Goal: Communication & Community: Participate in discussion

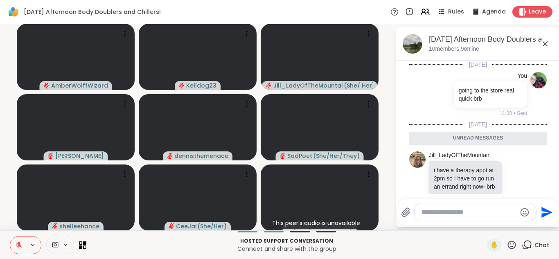
scroll to position [58, 0]
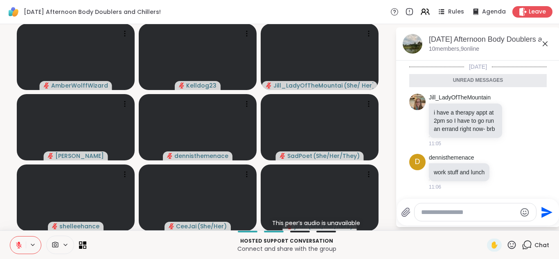
click at [445, 211] on textarea "Type your message" at bounding box center [468, 212] width 95 height 8
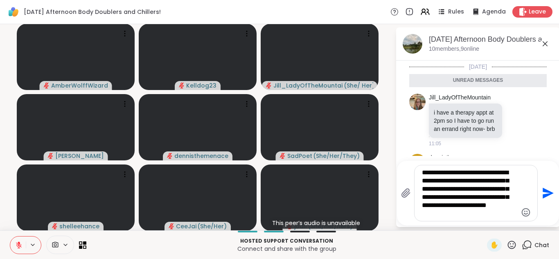
type textarea "**********"
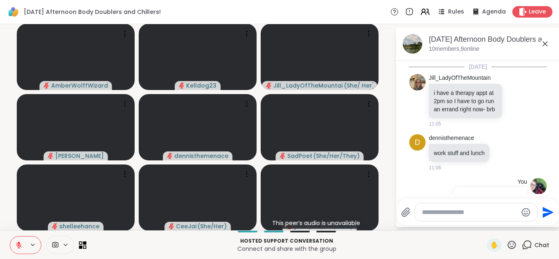
scroll to position [139, 0]
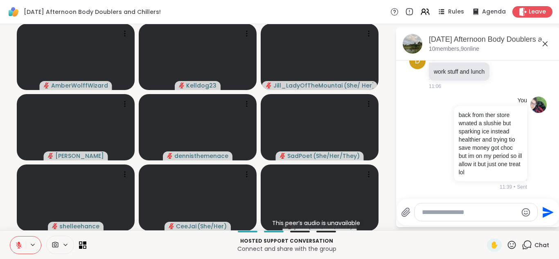
click at [545, 41] on icon at bounding box center [546, 44] width 10 height 10
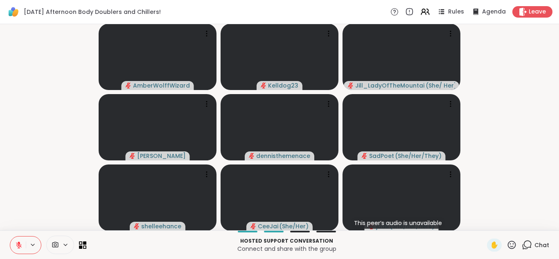
click at [527, 246] on icon at bounding box center [527, 245] width 10 height 10
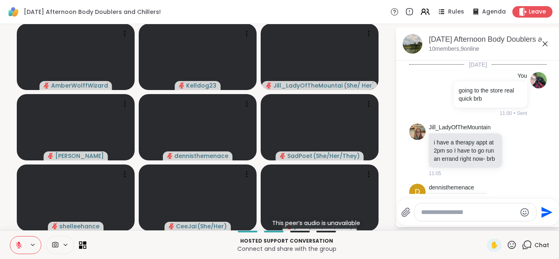
scroll to position [131, 0]
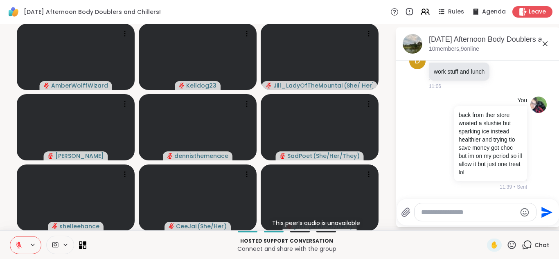
click at [437, 213] on textarea "Type your message" at bounding box center [468, 212] width 95 height 8
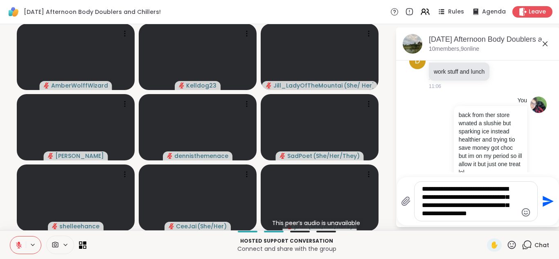
type textarea "**********"
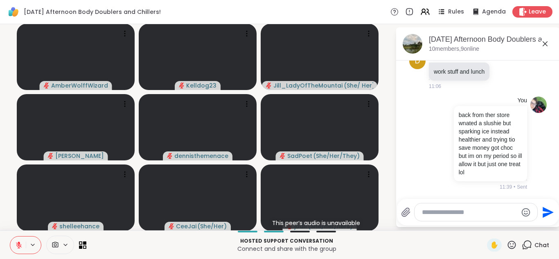
scroll to position [216, 0]
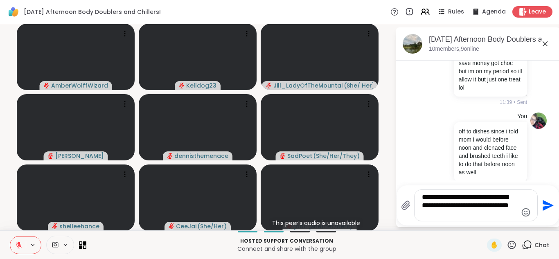
type textarea "**********"
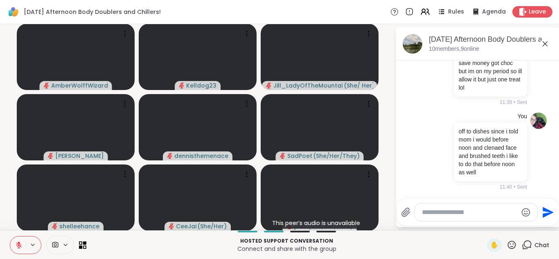
scroll to position [276, 0]
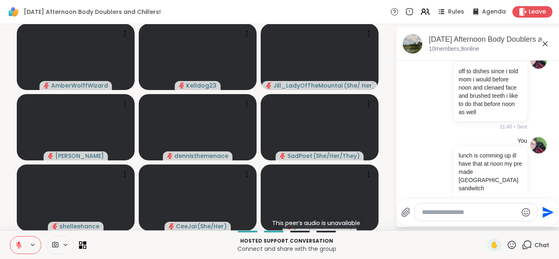
click at [544, 41] on icon at bounding box center [546, 44] width 10 height 10
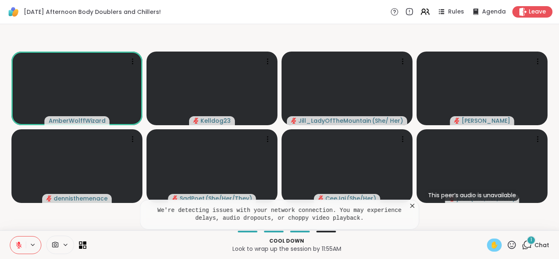
click at [497, 244] on span "✋" at bounding box center [495, 245] width 8 height 10
click at [11, 242] on button at bounding box center [18, 245] width 16 height 17
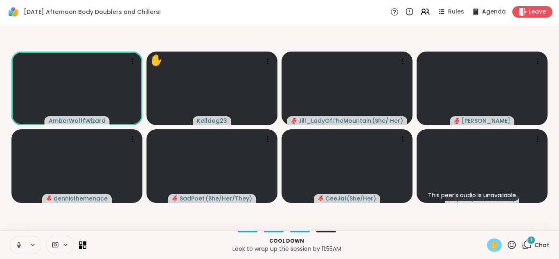
click at [498, 247] on span "✋" at bounding box center [495, 245] width 8 height 10
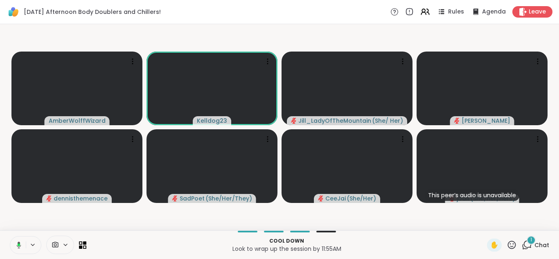
click at [521, 244] on div "✋ 1 Chat" at bounding box center [518, 245] width 62 height 13
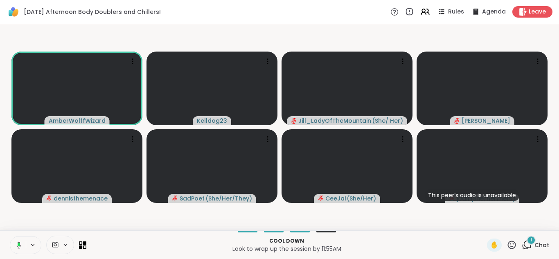
click at [529, 244] on div "1" at bounding box center [531, 240] width 9 height 9
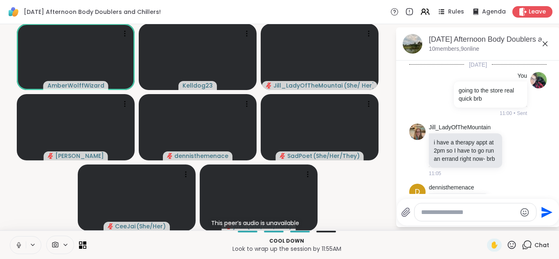
scroll to position [355, 0]
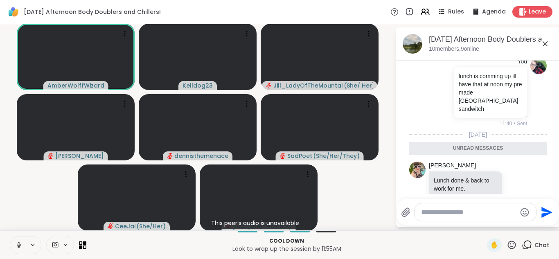
click at [445, 213] on textarea "Type your message" at bounding box center [468, 212] width 95 height 8
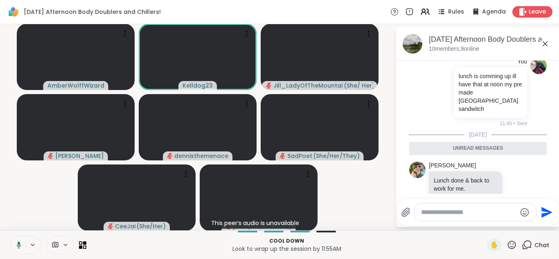
click at [543, 41] on icon at bounding box center [546, 44] width 10 height 10
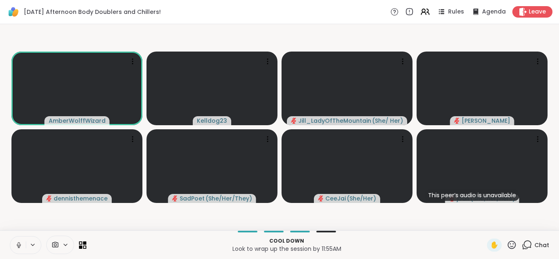
click at [17, 242] on icon at bounding box center [18, 245] width 7 height 7
click at [529, 248] on icon at bounding box center [527, 245] width 10 height 10
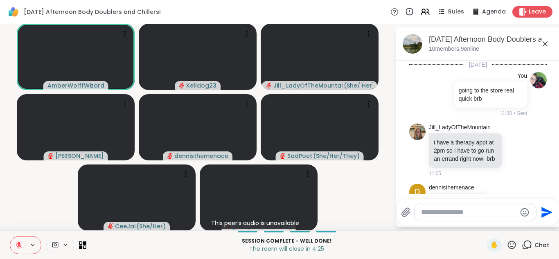
scroll to position [328, 0]
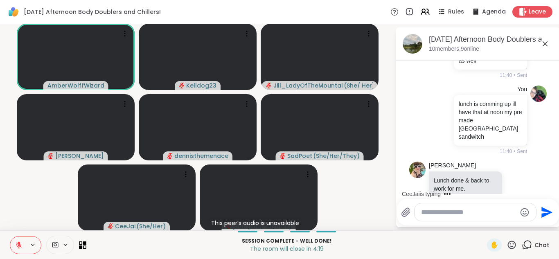
click at [446, 213] on textarea "Type your message" at bounding box center [468, 212] width 95 height 8
type textarea "**********"
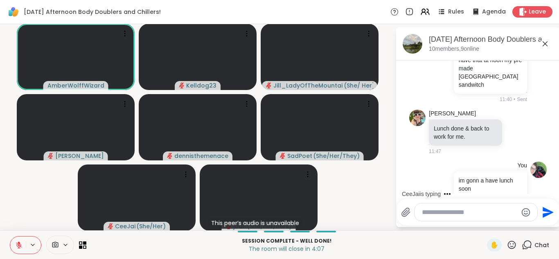
click at [546, 45] on icon at bounding box center [546, 44] width 10 height 10
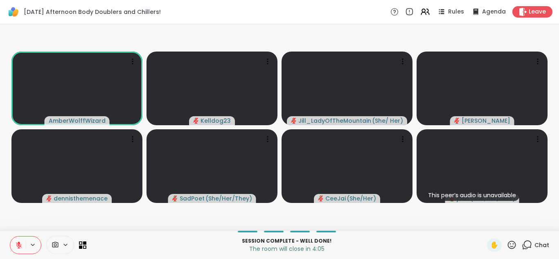
click at [15, 242] on icon at bounding box center [18, 245] width 7 height 7
click at [527, 242] on icon at bounding box center [527, 245] width 10 height 10
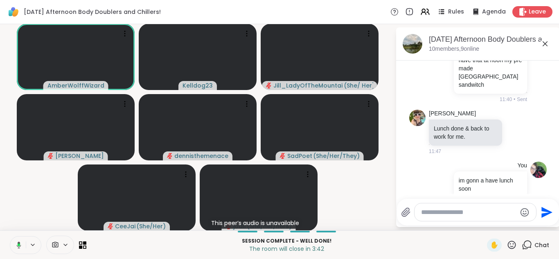
click at [443, 212] on textarea "Type your message" at bounding box center [468, 212] width 95 height 8
type textarea "*******"
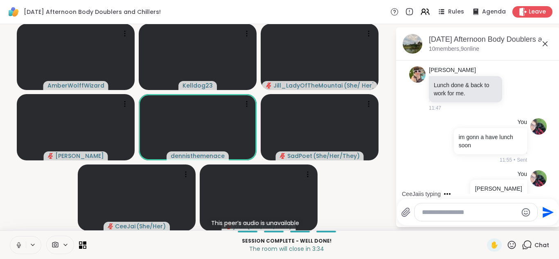
click at [543, 45] on icon at bounding box center [546, 44] width 10 height 10
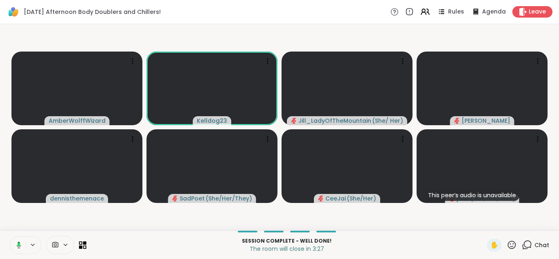
click at [529, 245] on icon at bounding box center [527, 245] width 10 height 10
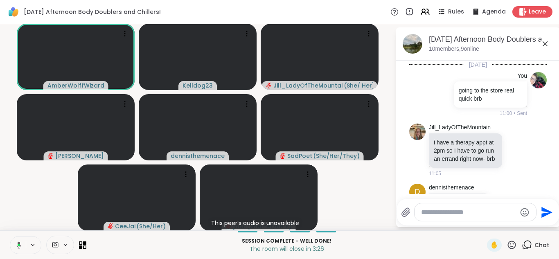
scroll to position [536, 0]
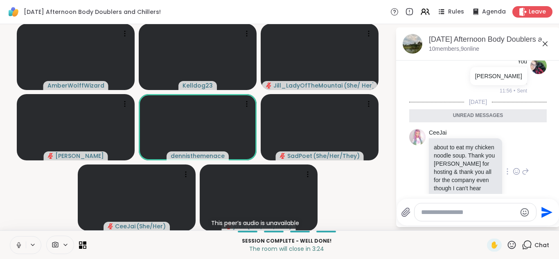
click at [514, 167] on icon at bounding box center [516, 171] width 7 height 8
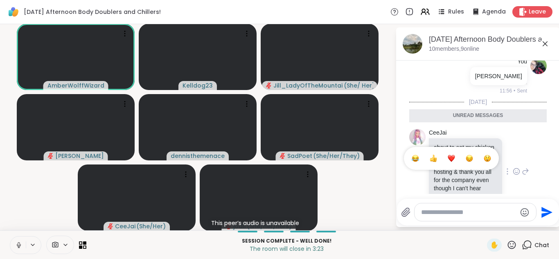
click at [446, 150] on button "Select Reaction: Heart" at bounding box center [451, 158] width 16 height 16
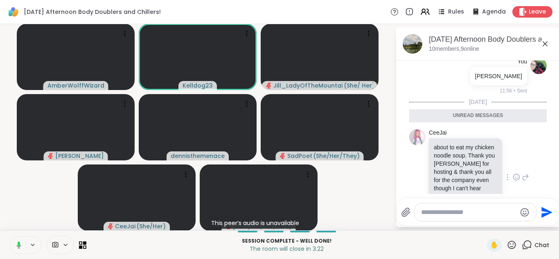
scroll to position [547, 0]
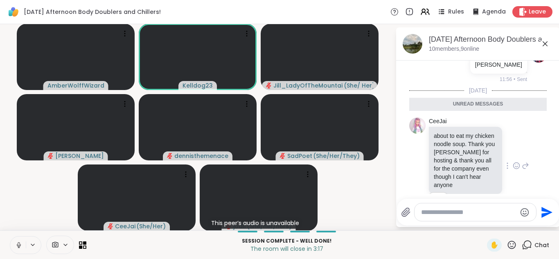
click at [547, 43] on icon at bounding box center [546, 44] width 10 height 10
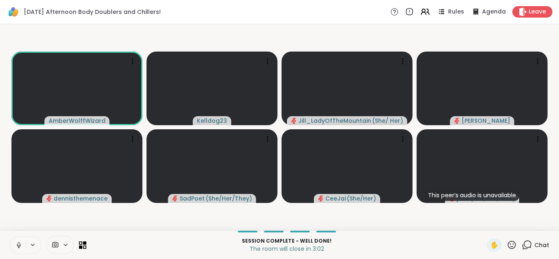
click at [15, 242] on icon at bounding box center [18, 245] width 7 height 7
click at [250, 216] on video-player-container "AmberWolffWizard Kelldog23 Jill_LadyOfTheMountain ( She/ Her ) Adrienne_QueenOf…" at bounding box center [280, 127] width 550 height 200
click at [15, 242] on icon at bounding box center [18, 245] width 7 height 7
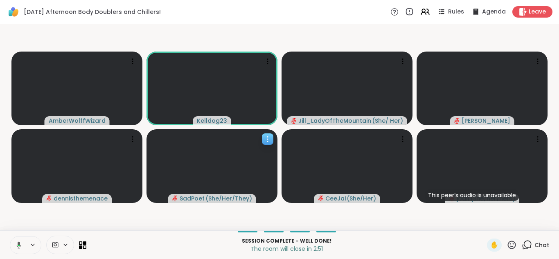
click at [189, 196] on span "SadPoet" at bounding box center [192, 199] width 25 height 8
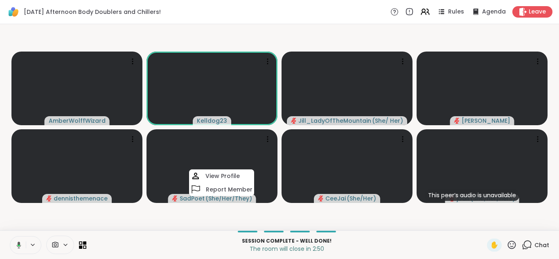
click at [197, 210] on video-player-container "AmberWolffWizard Kelldog23 Jill_LadyOfTheMountain ( She/ Her ) Adrienne_QueenOf…" at bounding box center [280, 127] width 550 height 200
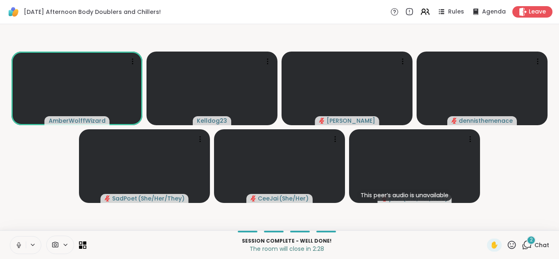
click at [531, 242] on span "2" at bounding box center [531, 240] width 3 height 7
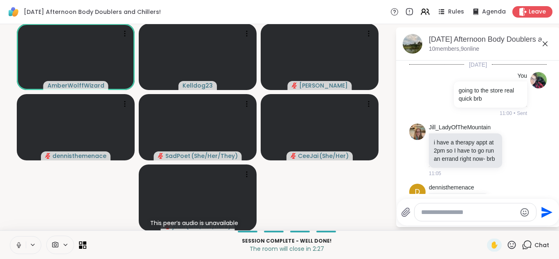
scroll to position [679, 0]
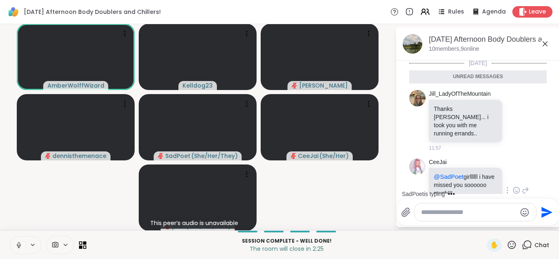
click at [515, 186] on icon at bounding box center [516, 190] width 7 height 8
click at [453, 174] on div "Select Reaction: Heart" at bounding box center [451, 177] width 7 height 7
click at [543, 45] on icon at bounding box center [546, 44] width 10 height 10
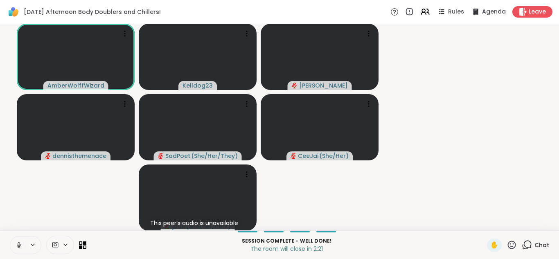
click at [543, 45] on video-player-container "AmberWolffWizard Kelldog23 Adrienne_QueenOfTheDawn dennisthemenace SadPoet ( Sh…" at bounding box center [280, 127] width 550 height 200
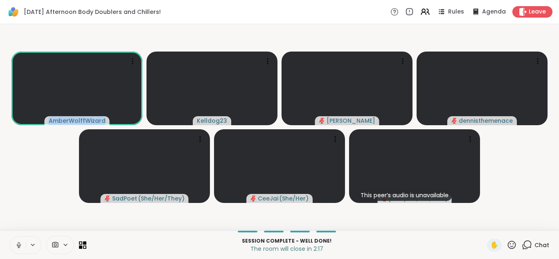
click at [511, 247] on icon at bounding box center [512, 245] width 8 height 8
click at [489, 221] on span "❤️" at bounding box center [488, 224] width 8 height 10
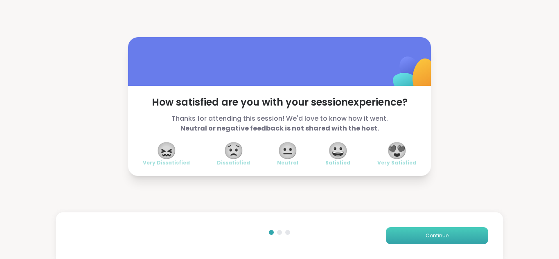
click at [423, 239] on button "Continue" at bounding box center [437, 235] width 102 height 17
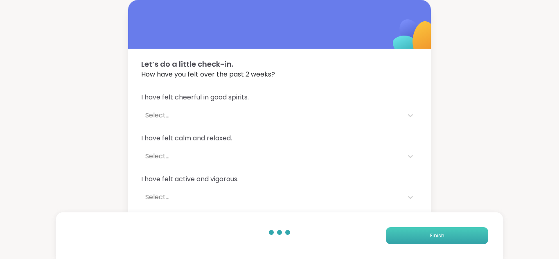
click at [423, 239] on button "Finish" at bounding box center [437, 235] width 102 height 17
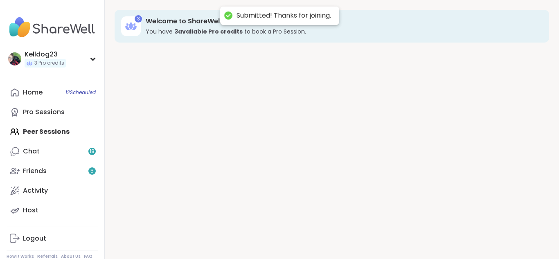
click at [423, 239] on div "3 Welcome to ShareWell You have 3 available Pro credit s to book a Pro Session." at bounding box center [332, 129] width 455 height 259
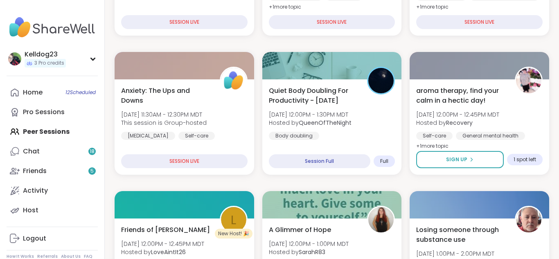
scroll to position [262, 0]
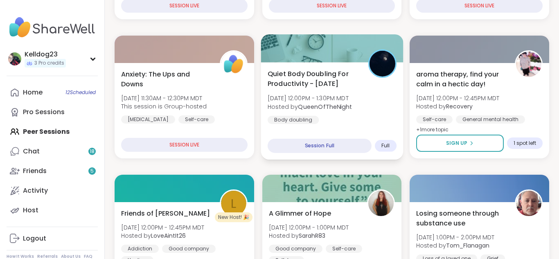
click at [373, 110] on div "Quiet Body Doubling For Productivity - [DATE] [DATE] 12:00PM - 1:30PM MDT Hoste…" at bounding box center [332, 96] width 129 height 55
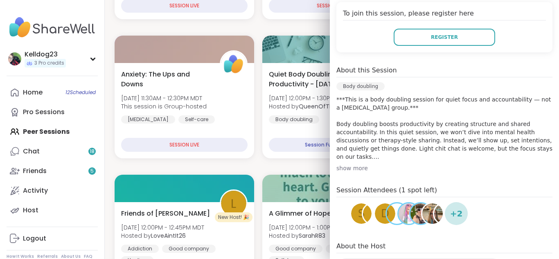
scroll to position [197, 0]
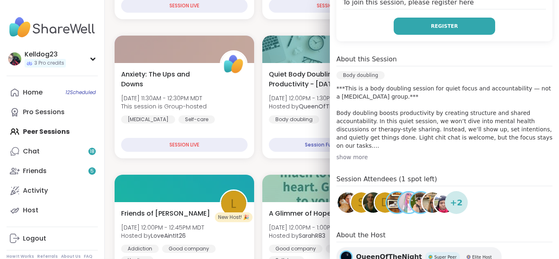
click at [439, 29] on span "Register" at bounding box center [444, 26] width 27 height 7
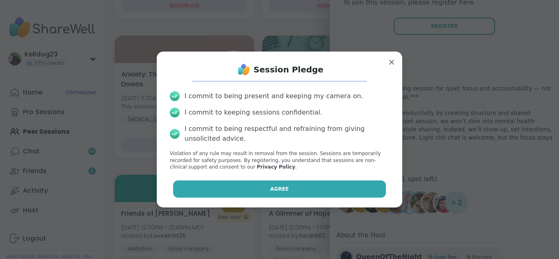
click at [246, 192] on button "Agree" at bounding box center [279, 189] width 213 height 17
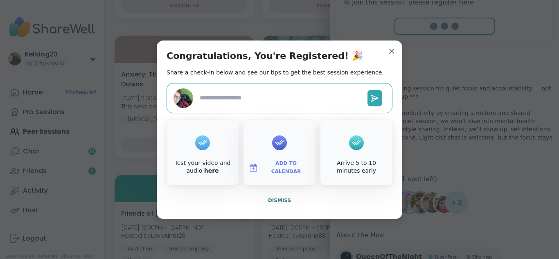
type textarea "*"
click at [278, 197] on span "Dismiss" at bounding box center [279, 200] width 23 height 7
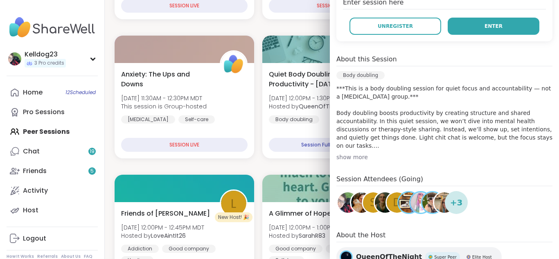
click at [483, 29] on button "Enter" at bounding box center [494, 26] width 92 height 17
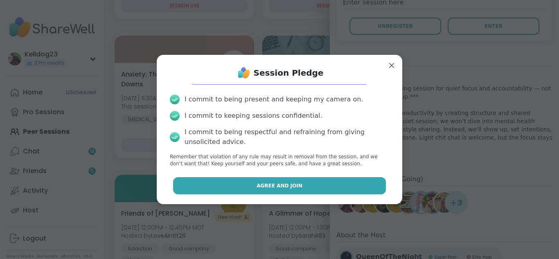
click at [241, 183] on button "Agree and Join" at bounding box center [279, 185] width 213 height 17
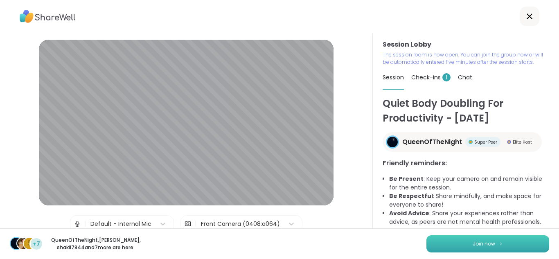
click at [468, 238] on button "Join now" at bounding box center [488, 243] width 123 height 17
click at [496, 244] on button "Join now" at bounding box center [488, 243] width 123 height 17
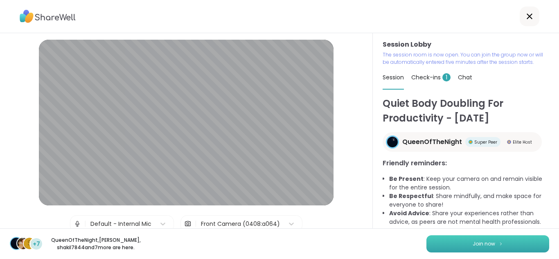
click at [496, 244] on button "Join now" at bounding box center [488, 243] width 123 height 17
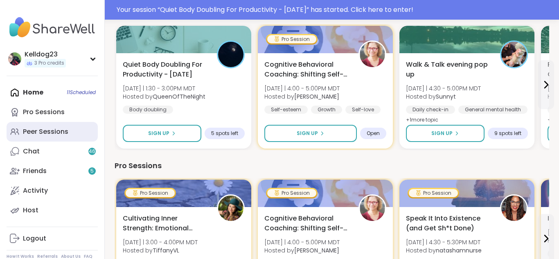
scroll to position [457, 0]
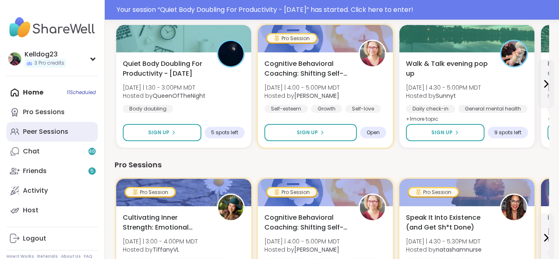
click at [46, 134] on div "Peer Sessions" at bounding box center [45, 131] width 45 height 9
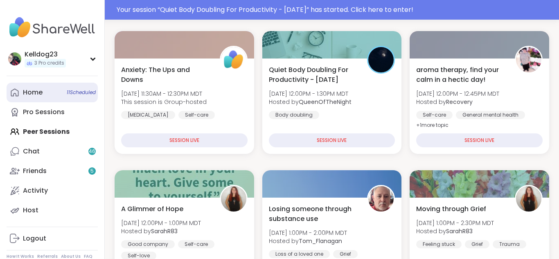
scroll to position [147, 0]
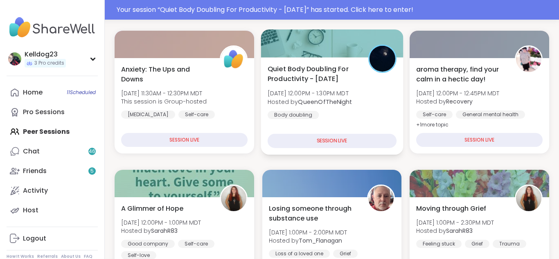
click at [321, 113] on div "Quiet Body Doubling For Productivity - [DATE] [DATE] 12:00PM - 1:30PM MDT Hoste…" at bounding box center [332, 91] width 129 height 55
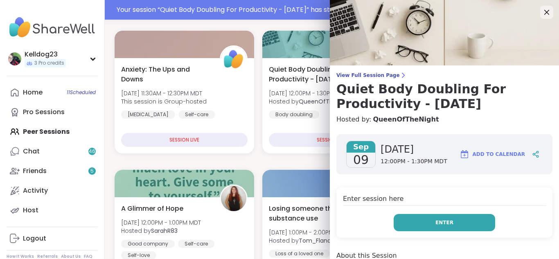
click at [433, 229] on button "Enter" at bounding box center [445, 222] width 102 height 17
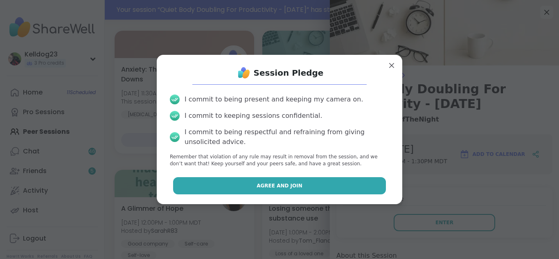
click at [249, 191] on button "Agree and Join" at bounding box center [279, 185] width 213 height 17
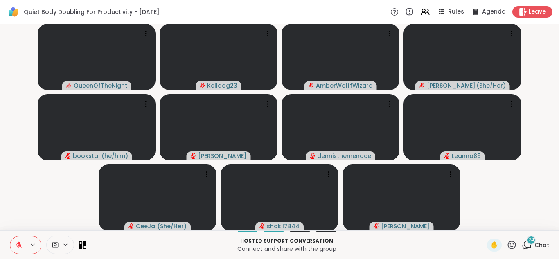
click at [529, 242] on span "24" at bounding box center [532, 240] width 6 height 7
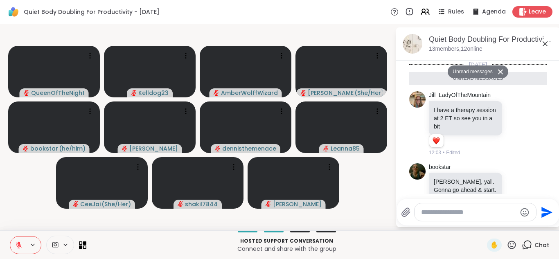
scroll to position [1758, 0]
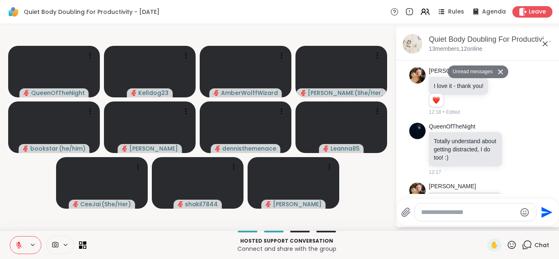
click at [432, 215] on textarea "Type your message" at bounding box center [468, 212] width 95 height 8
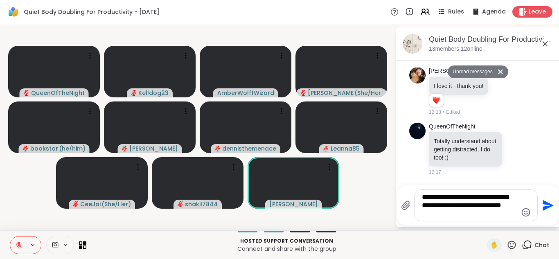
type textarea "**********"
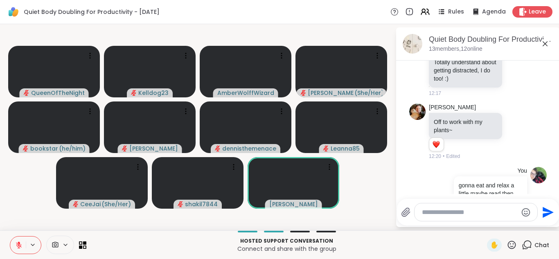
scroll to position [1798, 0]
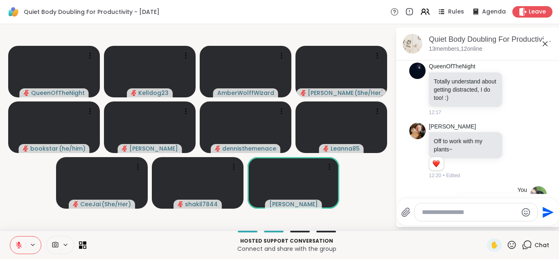
click at [542, 45] on icon at bounding box center [546, 44] width 10 height 10
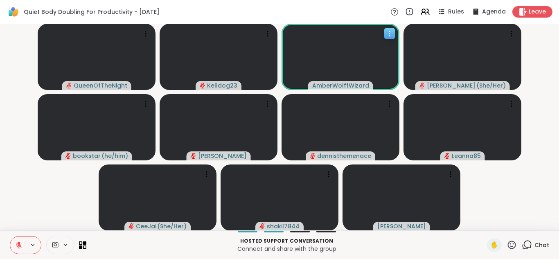
click at [390, 33] on icon at bounding box center [390, 33] width 8 height 8
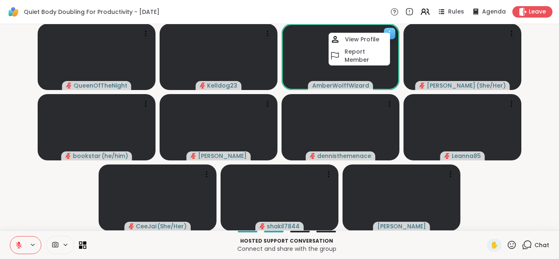
click at [308, 63] on video at bounding box center [341, 57] width 118 height 66
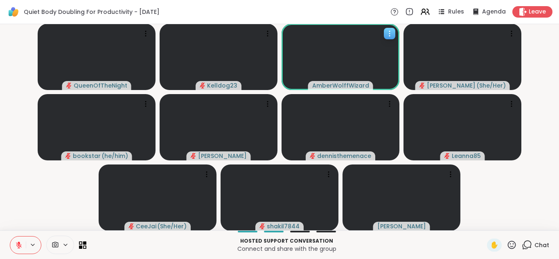
click at [308, 63] on video at bounding box center [341, 57] width 118 height 66
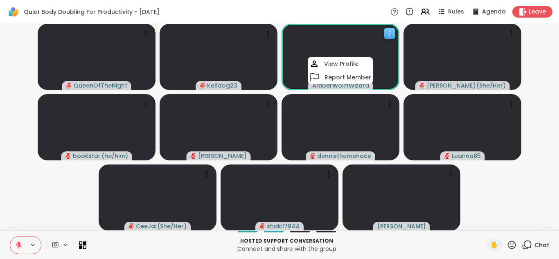
click at [360, 43] on video at bounding box center [341, 57] width 118 height 66
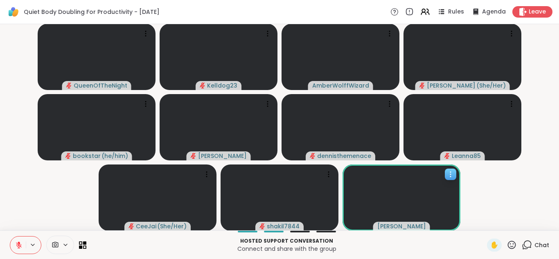
click at [449, 175] on icon at bounding box center [451, 174] width 8 height 8
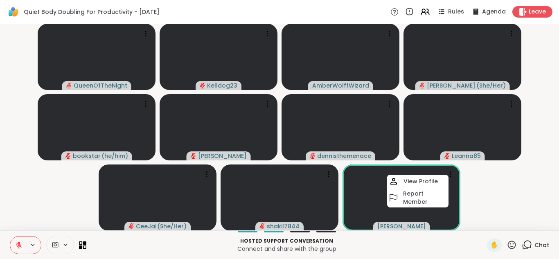
click at [492, 185] on video-player-container "QueenOfTheNight Kelldog23 [PERSON_NAME] ( She/Her ) bookstar ( he/him ) [PERSON…" at bounding box center [280, 127] width 550 height 200
